Goal: Task Accomplishment & Management: Use online tool/utility

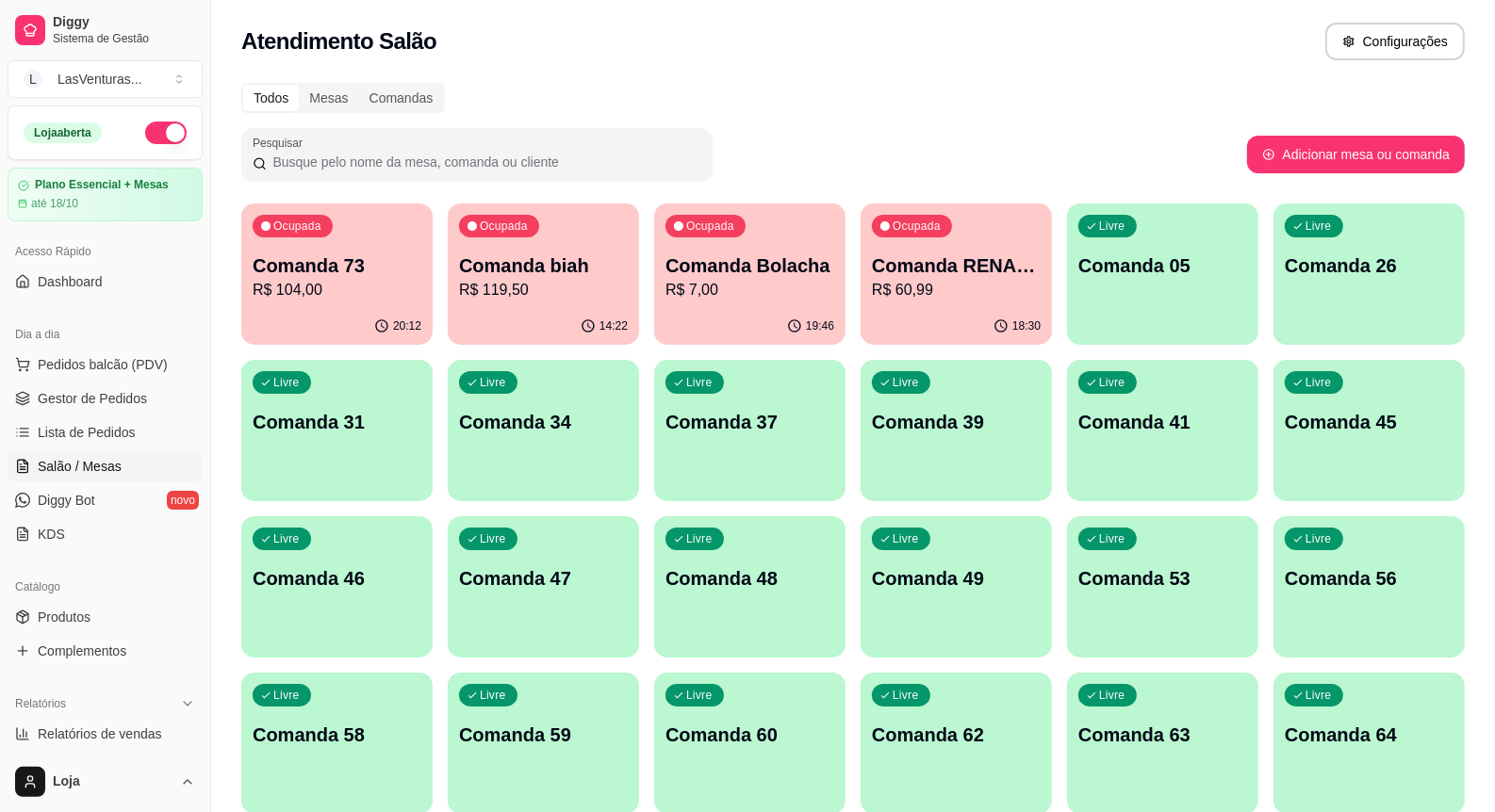
click at [346, 272] on p "Comanda 73" at bounding box center [337, 266] width 169 height 26
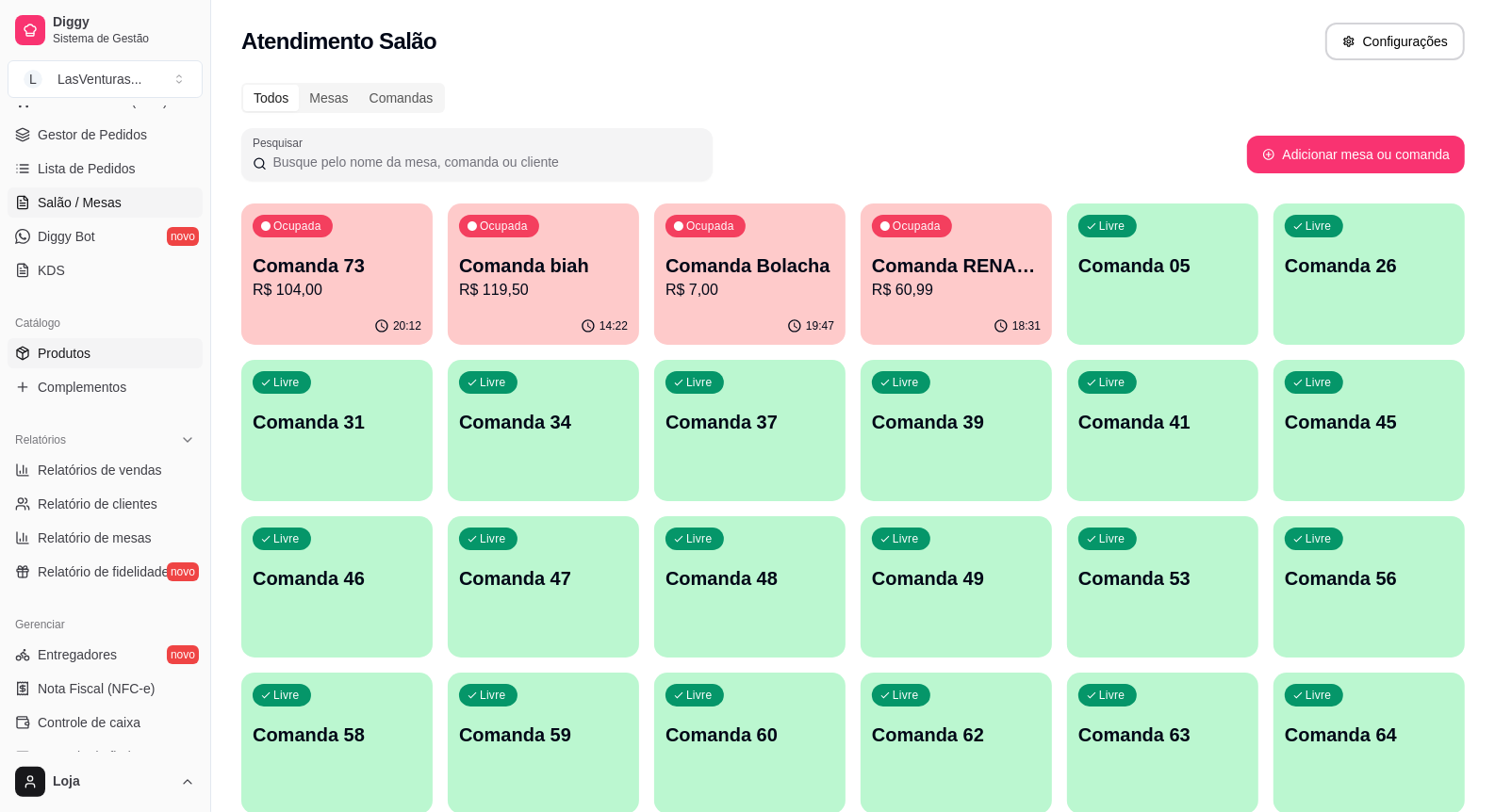
scroll to position [353, 0]
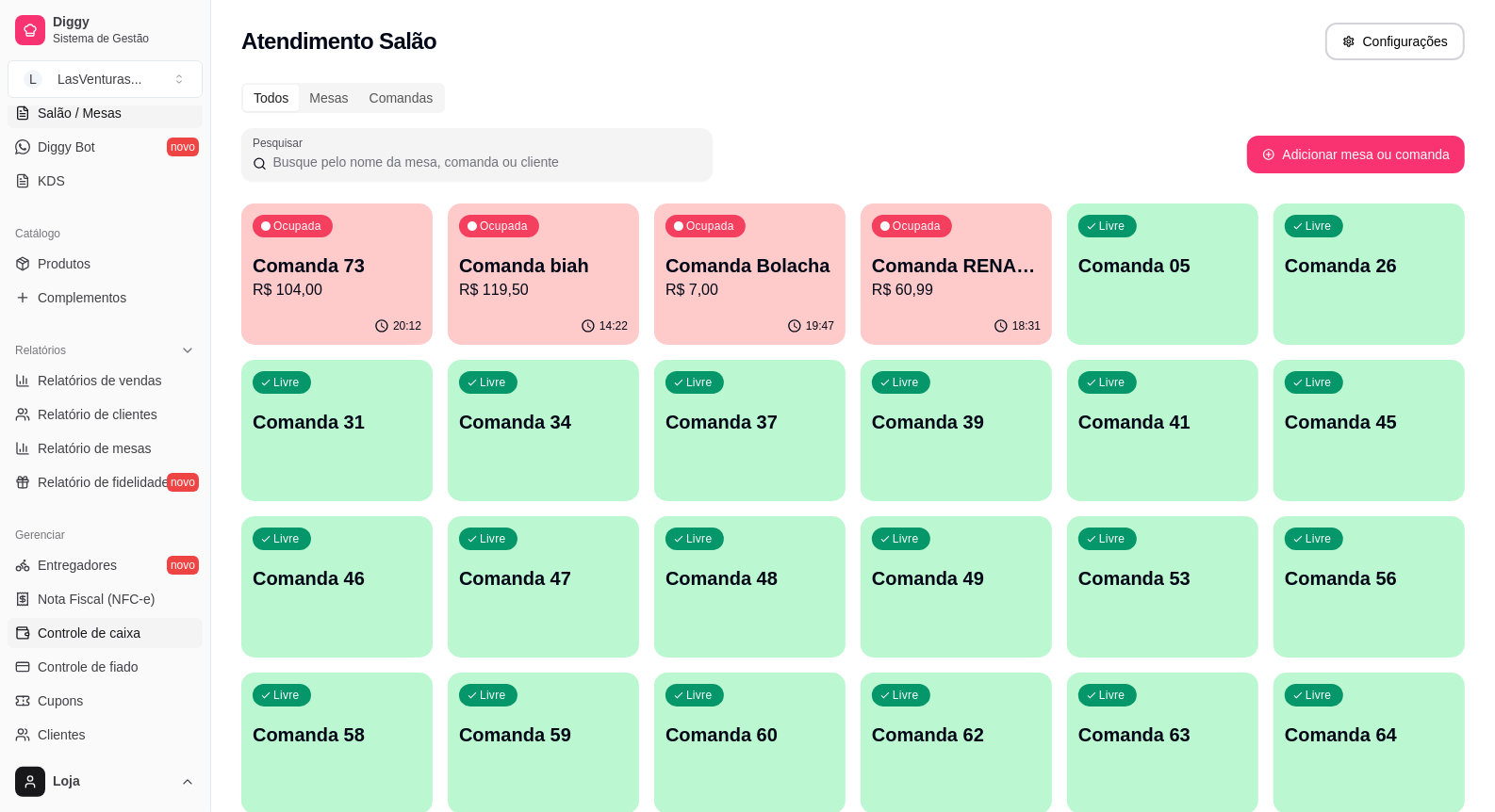
click at [78, 633] on span "Controle de caixa" at bounding box center [89, 633] width 103 height 19
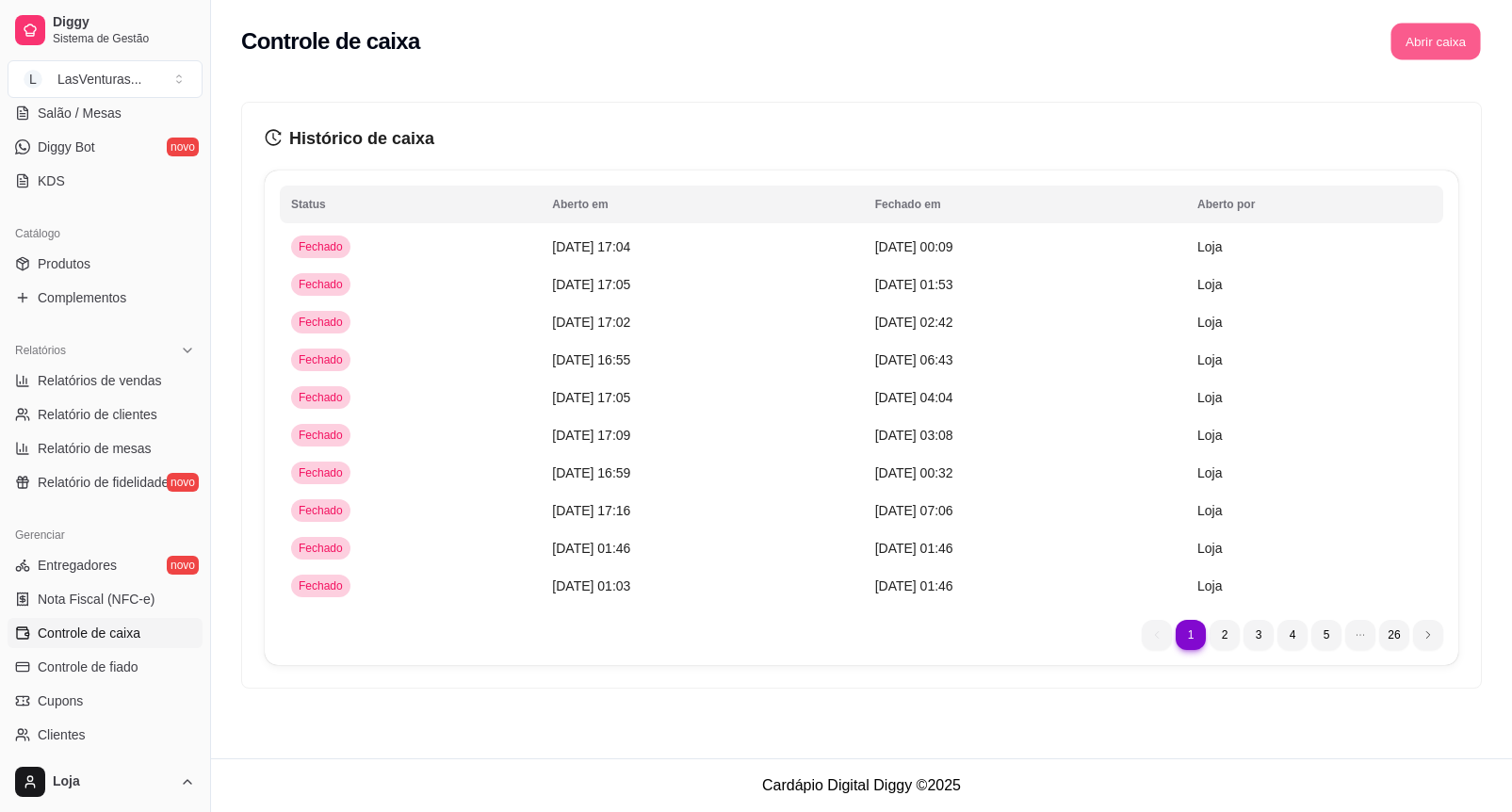
click at [1450, 39] on button "Abrir caixa" at bounding box center [1435, 42] width 90 height 37
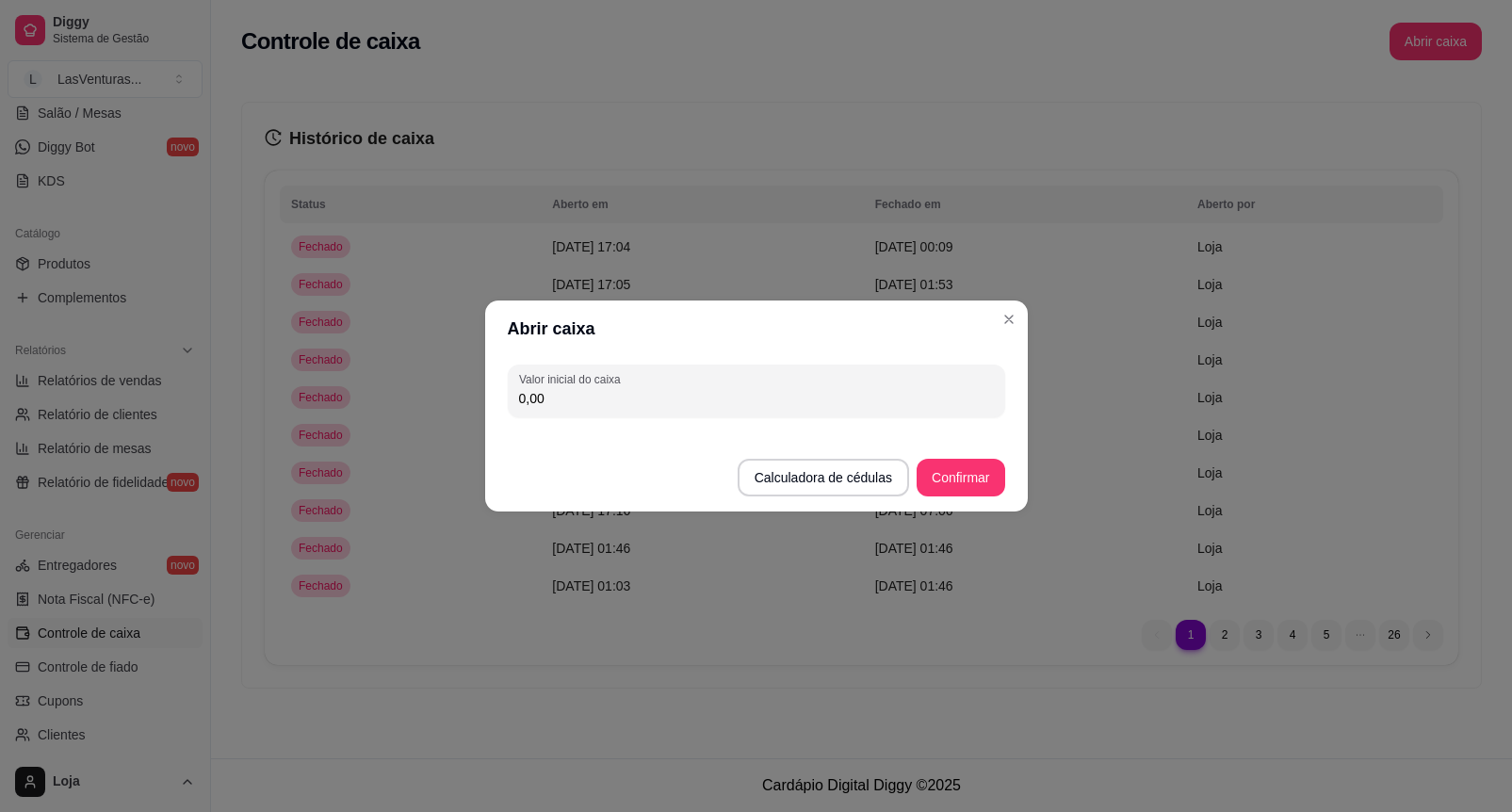
drag, startPoint x: 617, startPoint y: 400, endPoint x: 606, endPoint y: 383, distance: 20.2
click at [614, 397] on input "0,00" at bounding box center [757, 398] width 475 height 19
type input "180,00"
click at [938, 465] on button "Confirmar" at bounding box center [960, 478] width 86 height 37
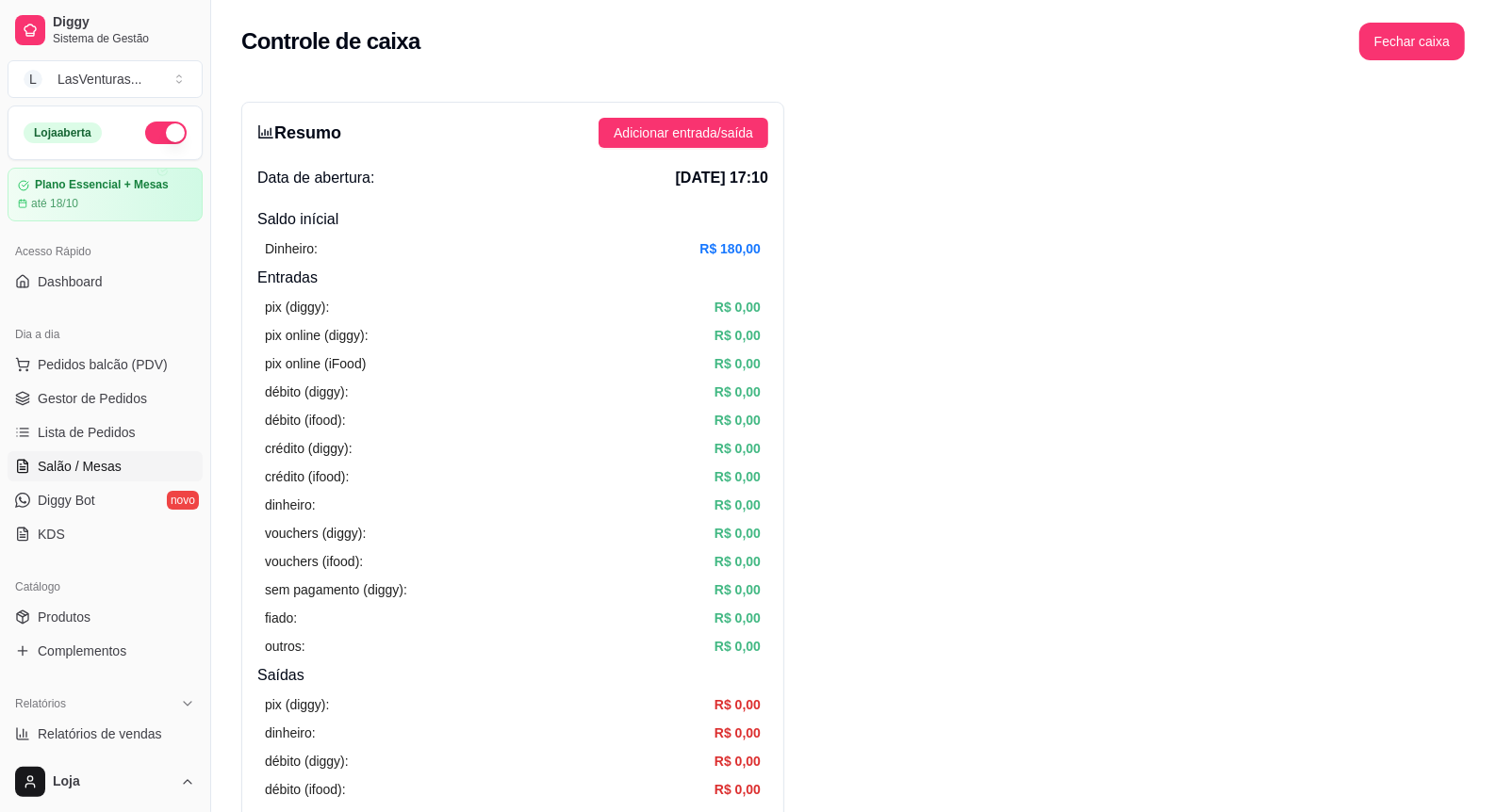
click at [73, 463] on span "Salão / Mesas" at bounding box center [80, 467] width 84 height 19
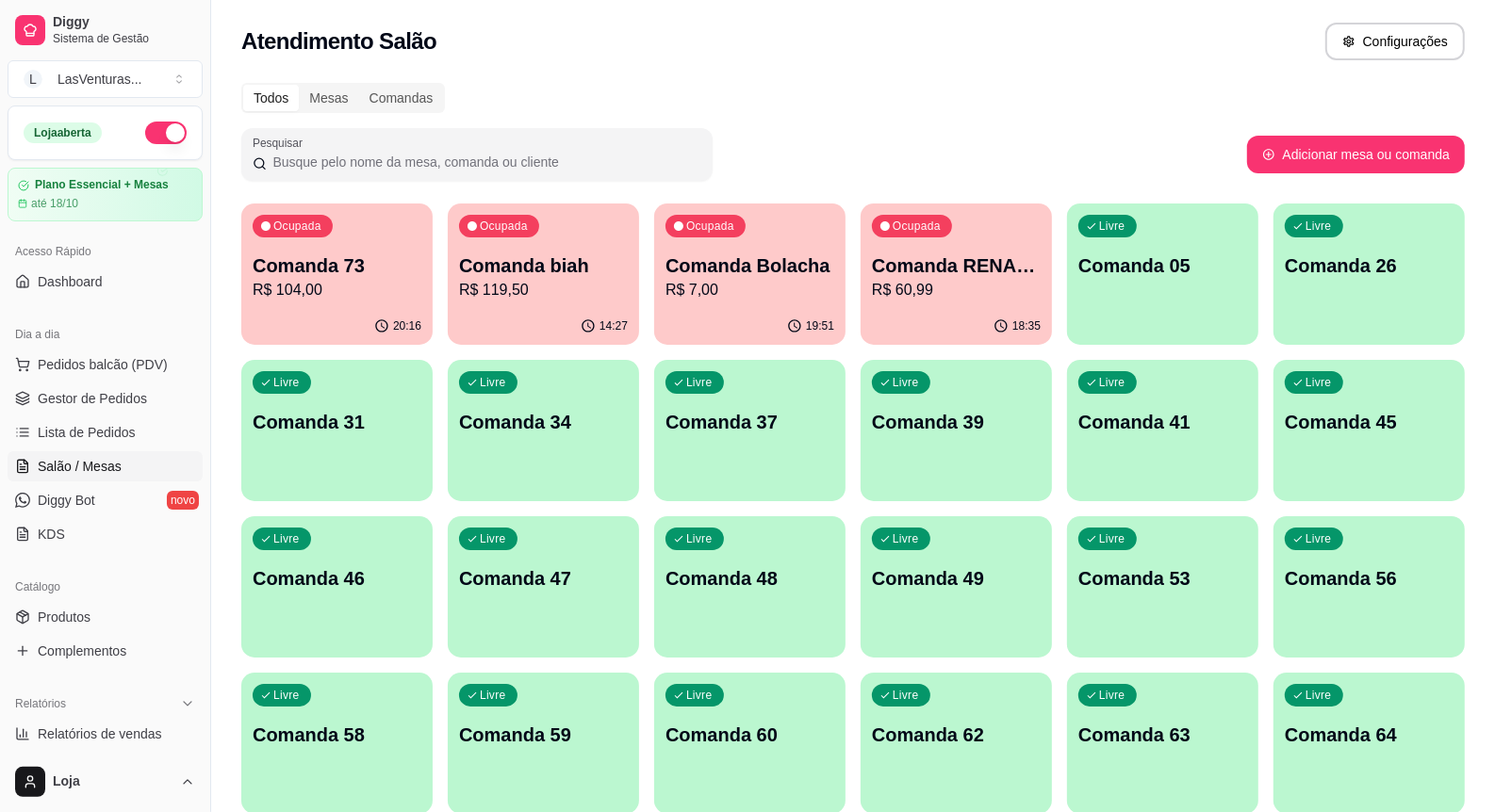
click at [8, 451] on link "Salão / Mesas" at bounding box center [105, 467] width 195 height 30
